Goal: Check status: Verify the current state of an ongoing process or item

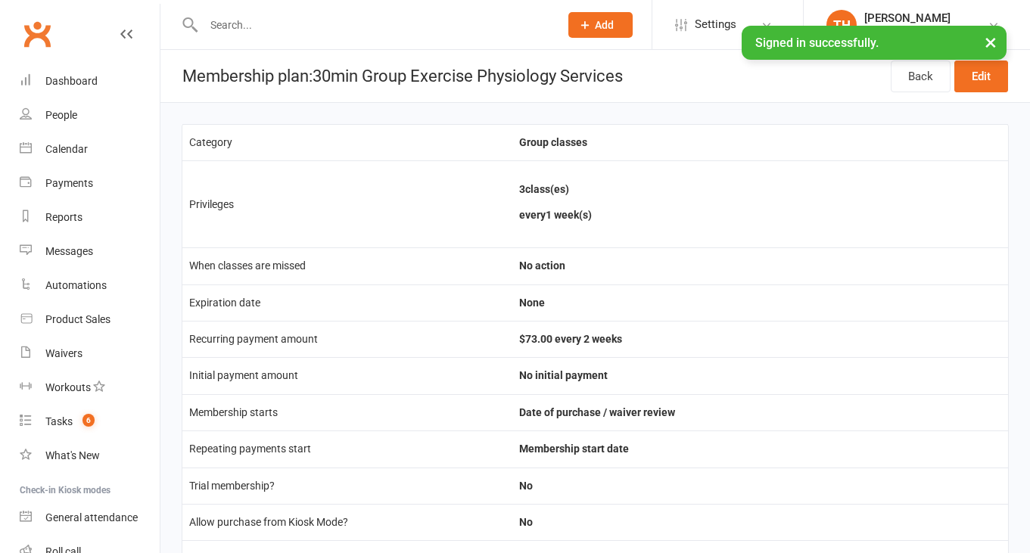
click at [242, 24] on input "text" at bounding box center [374, 24] width 350 height 21
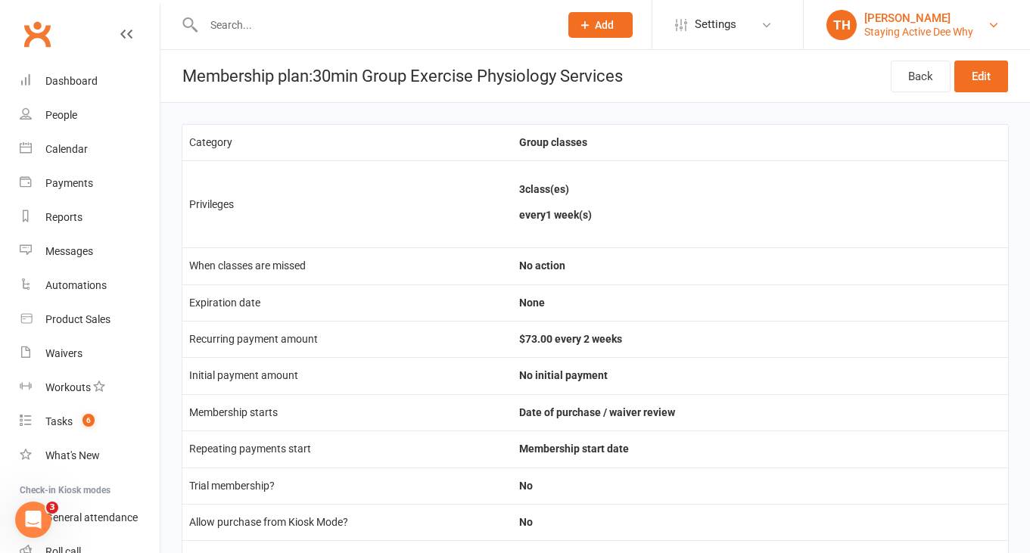
click at [901, 23] on div "[PERSON_NAME]" at bounding box center [918, 18] width 109 height 14
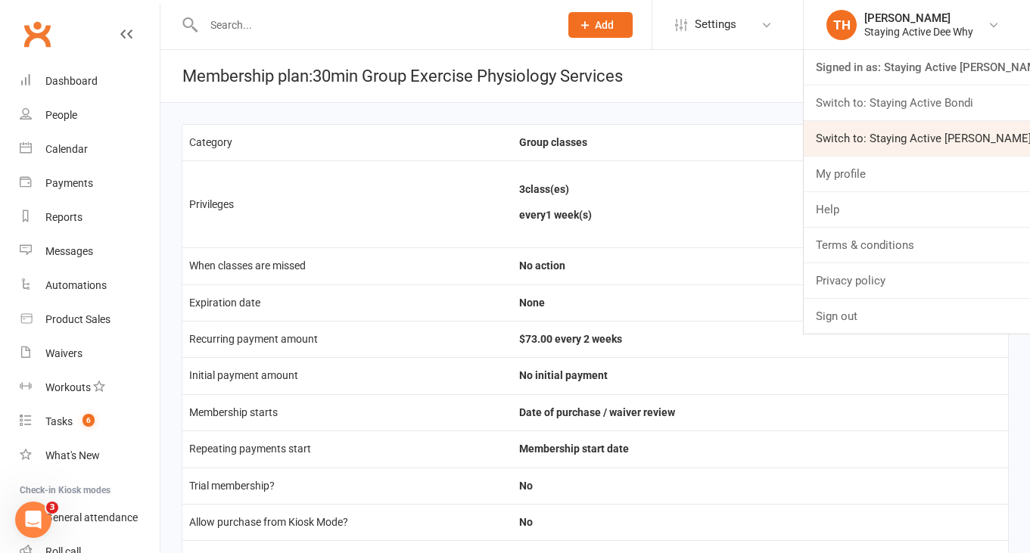
click at [884, 138] on link "Switch to: Staying Active [PERSON_NAME]" at bounding box center [917, 138] width 226 height 35
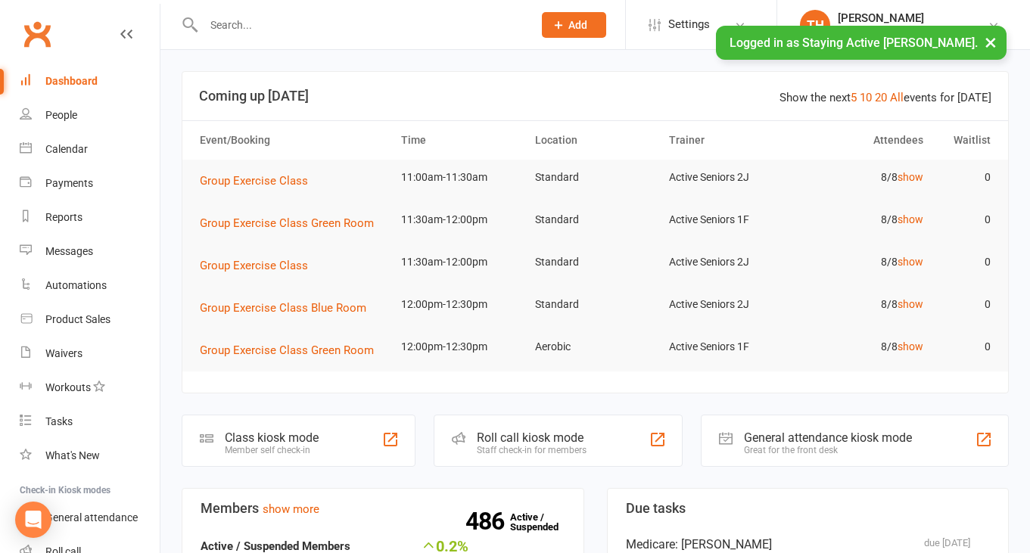
click at [234, 29] on input "text" at bounding box center [360, 24] width 323 height 21
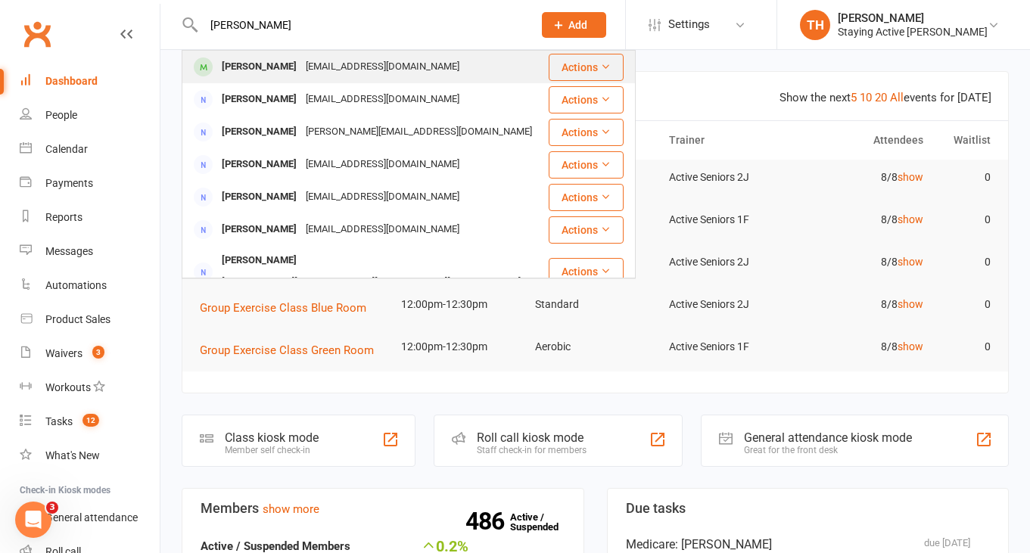
type input "[PERSON_NAME]"
click at [249, 64] on div "[PERSON_NAME]" at bounding box center [259, 67] width 84 height 22
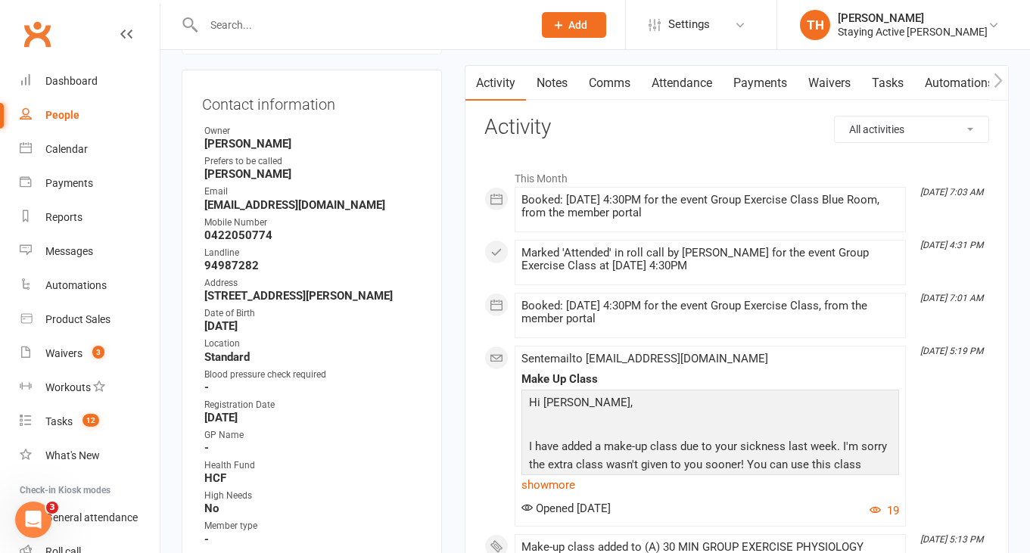
scroll to position [113, 0]
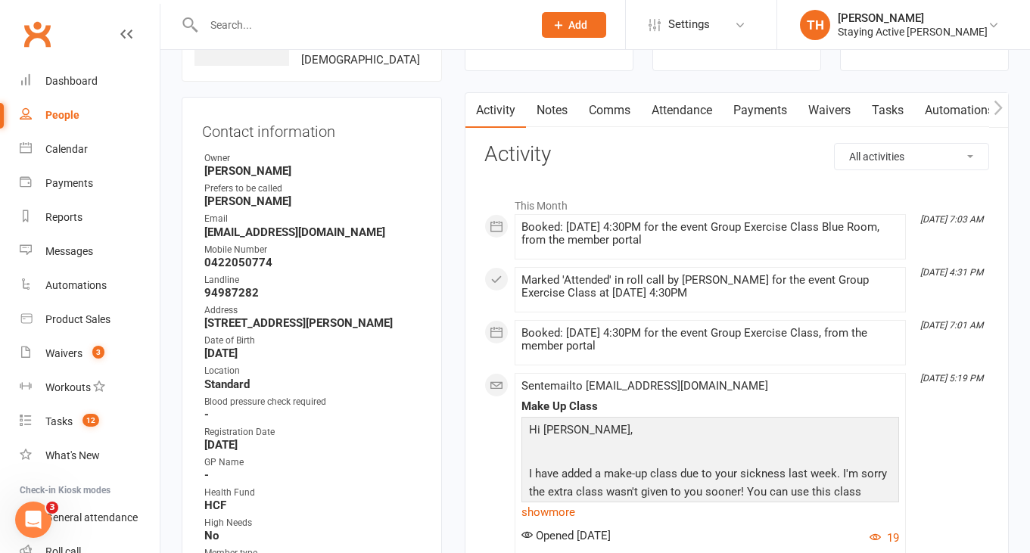
click at [548, 108] on link "Notes" at bounding box center [552, 110] width 52 height 35
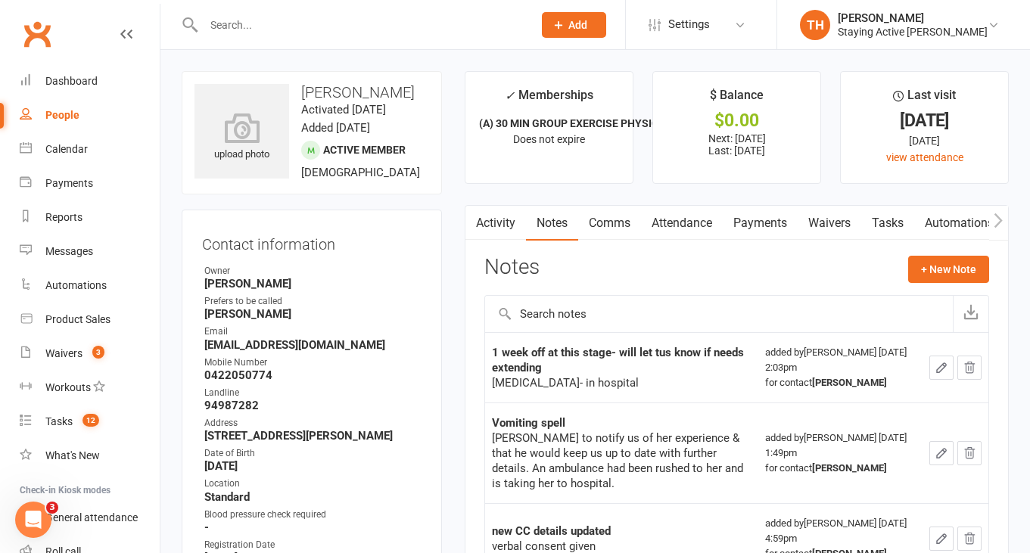
click at [695, 224] on link "Attendance" at bounding box center [682, 223] width 82 height 35
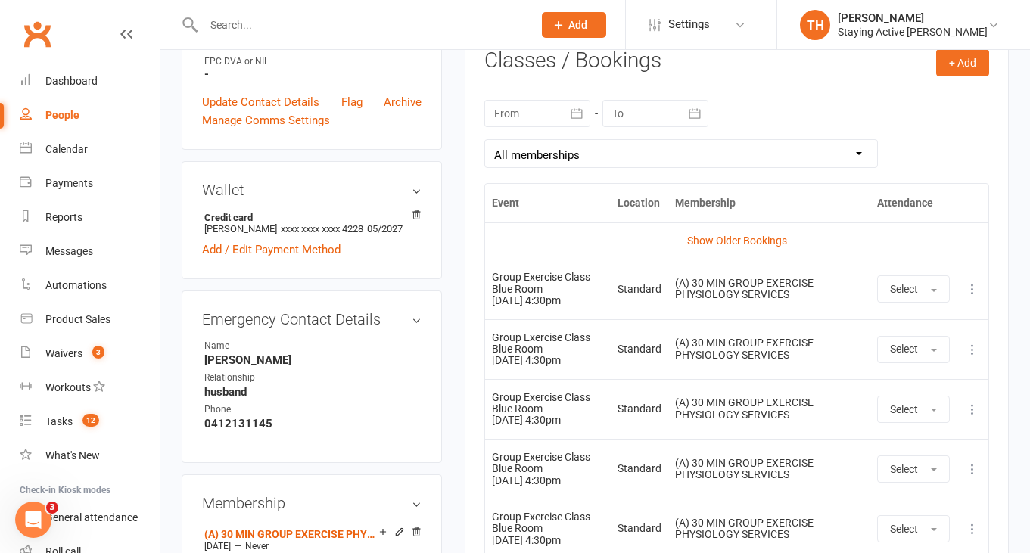
scroll to position [614, 0]
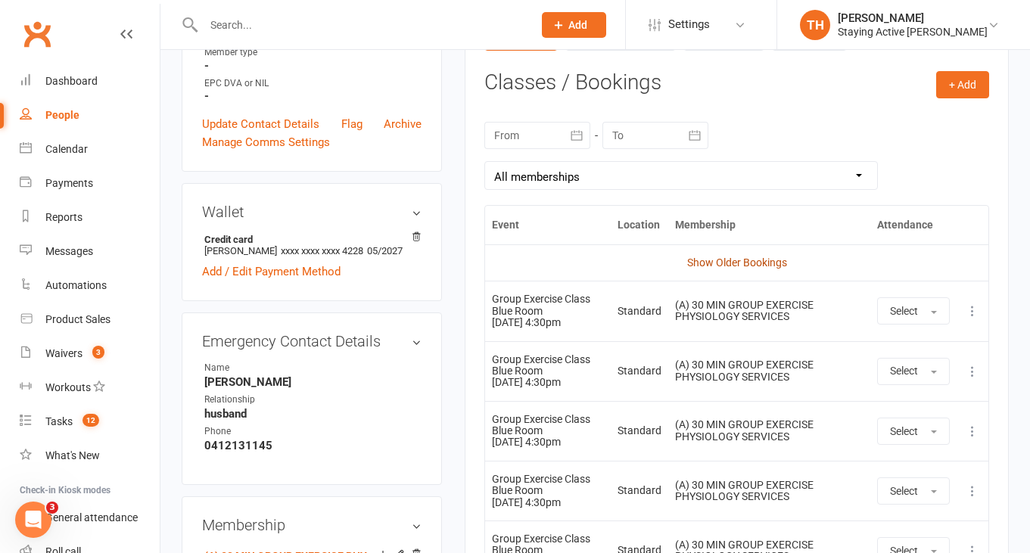
click at [706, 259] on link "Show Older Bookings" at bounding box center [737, 263] width 100 height 12
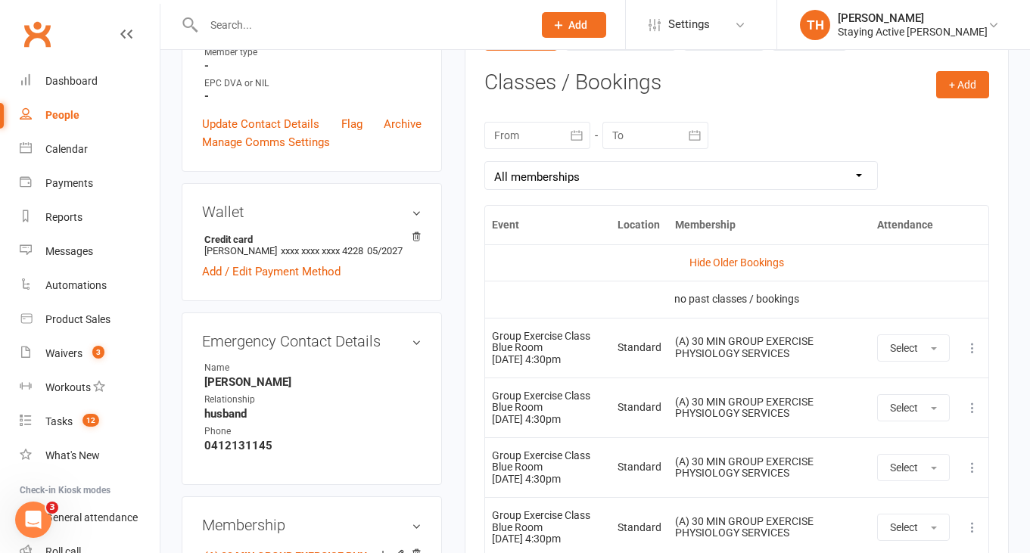
click at [536, 138] on div at bounding box center [537, 135] width 106 height 27
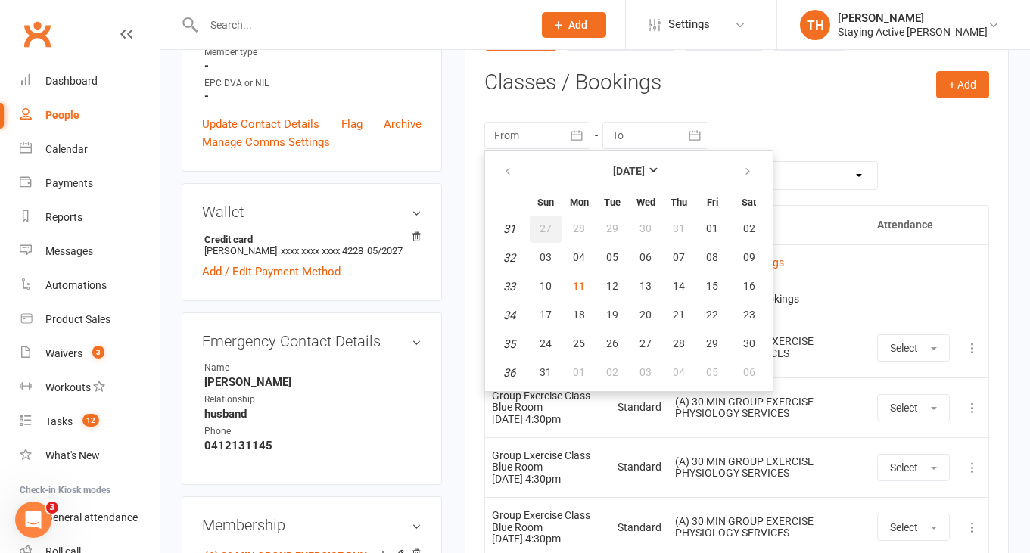
click at [546, 228] on span "27" at bounding box center [546, 228] width 12 height 12
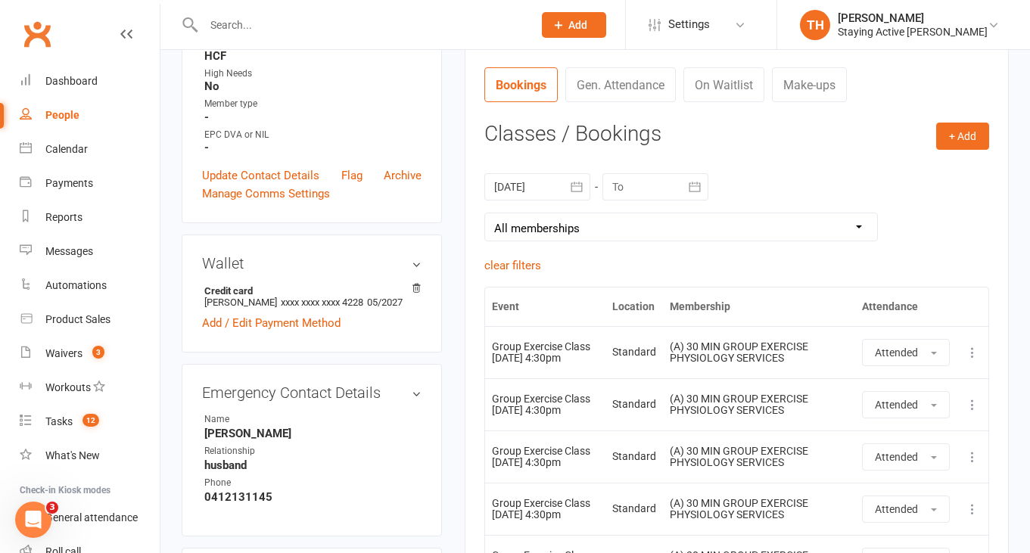
scroll to position [549, 0]
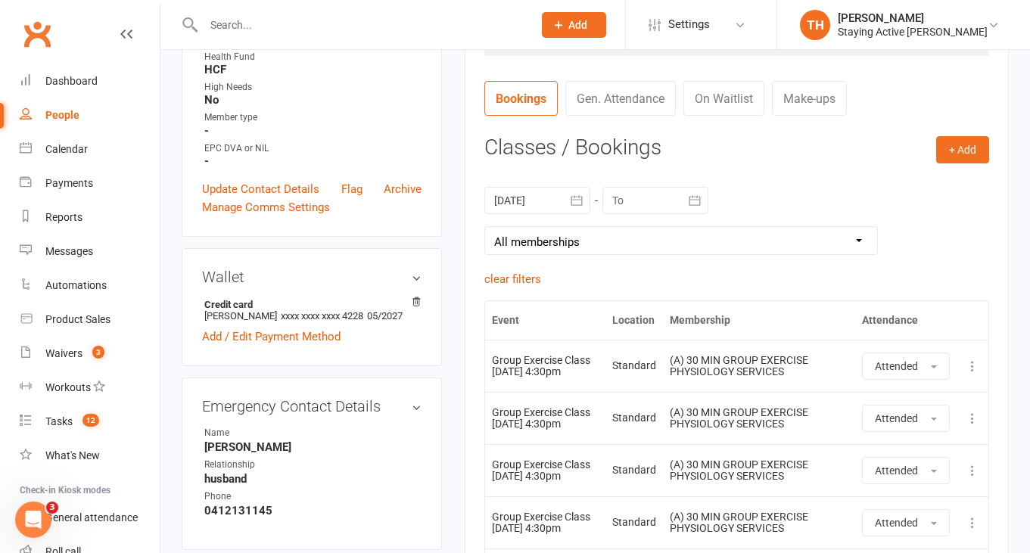
click at [577, 198] on icon "button" at bounding box center [576, 200] width 15 height 15
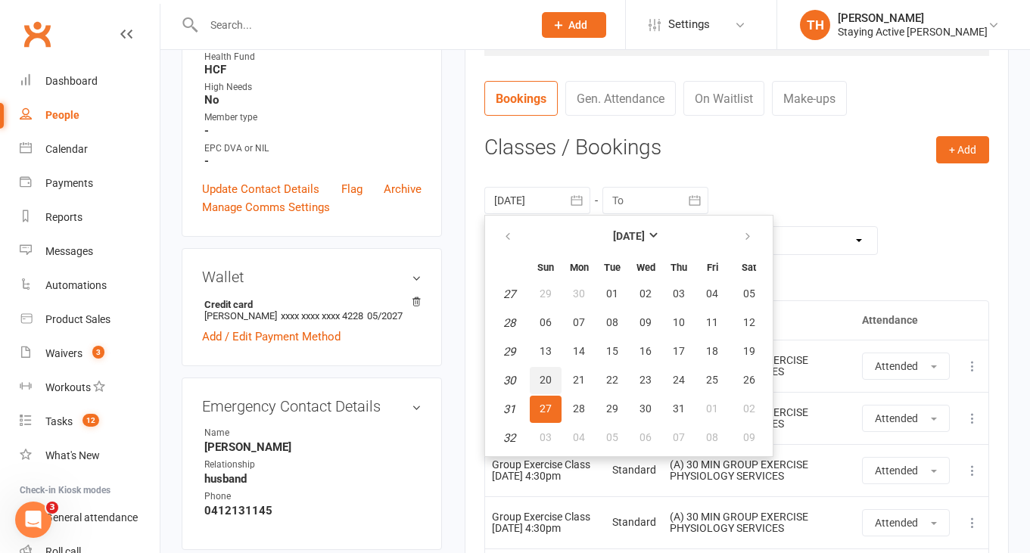
click at [545, 372] on button "20" at bounding box center [546, 380] width 32 height 27
type input "[DATE]"
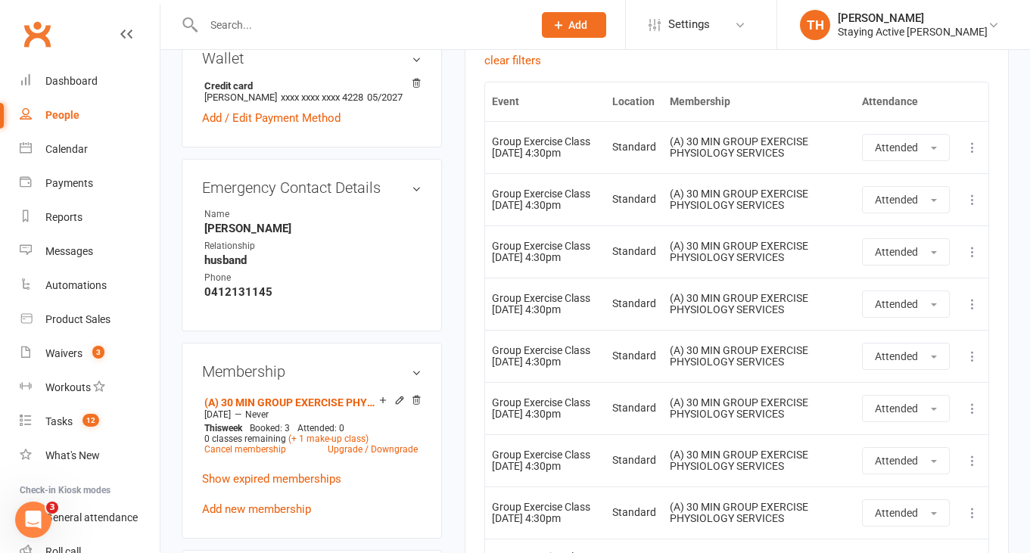
scroll to position [764, 0]
